Goal: Task Accomplishment & Management: Manage account settings

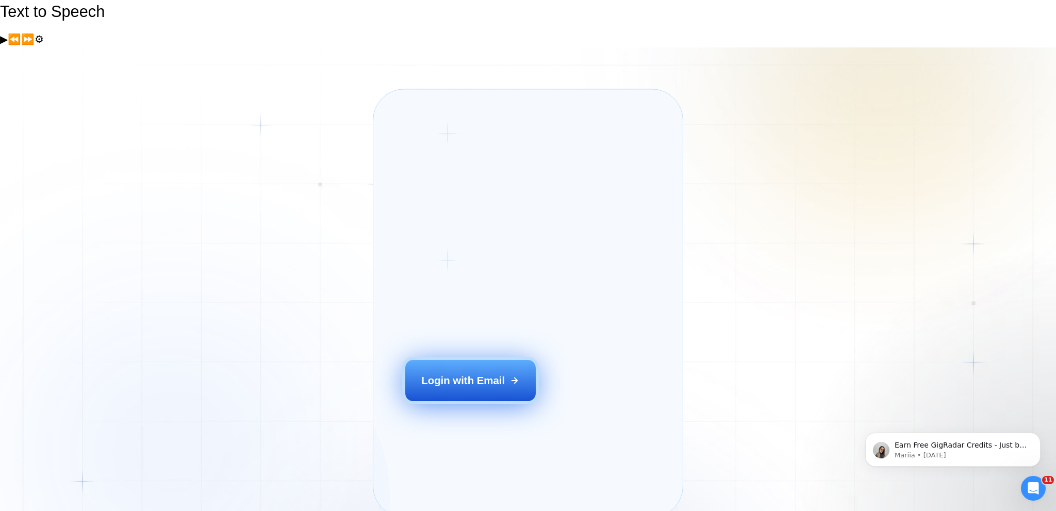
click at [445, 373] on div "Login with Email" at bounding box center [463, 380] width 84 height 14
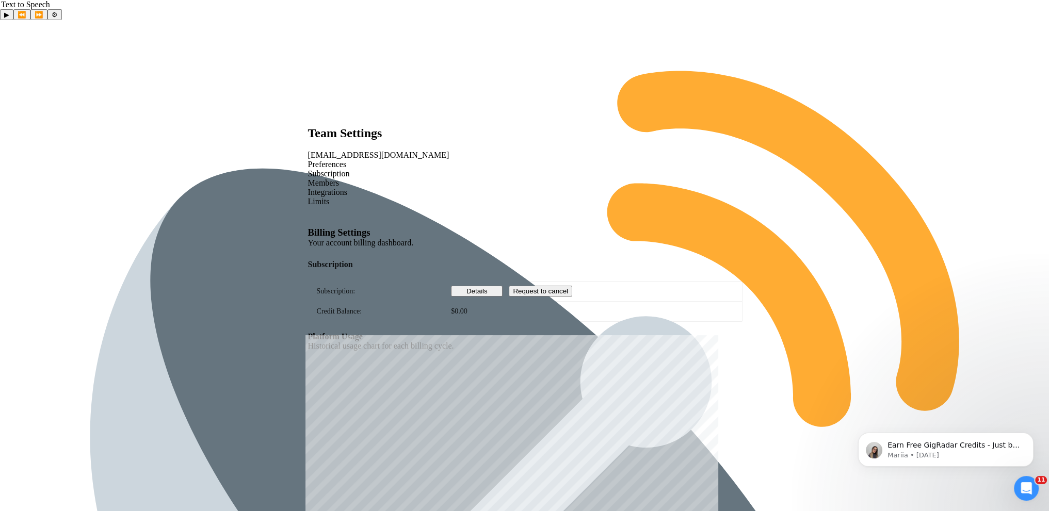
click at [483, 287] on span "Details" at bounding box center [476, 291] width 21 height 8
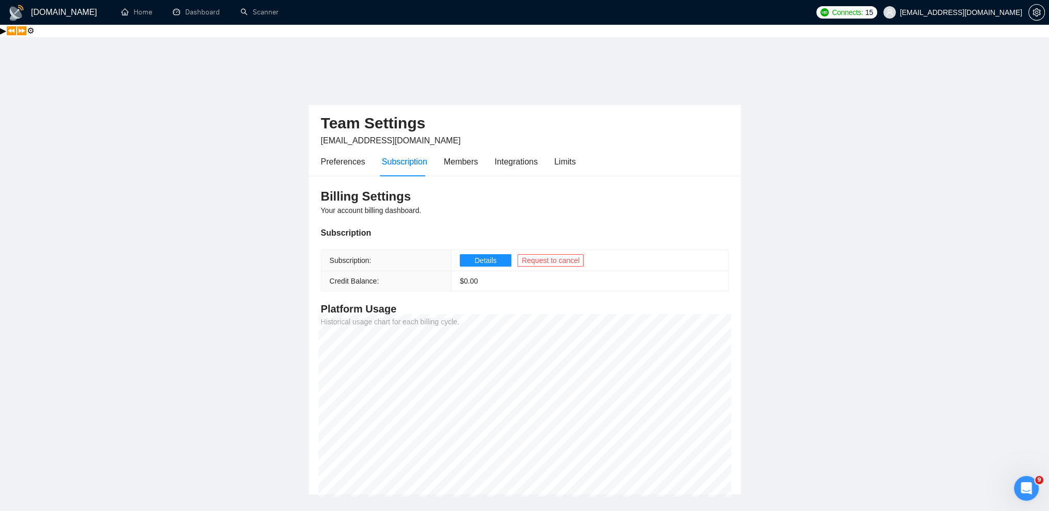
click at [356, 176] on div "Billing Settings Your account billing dashboard. Subscription Subscription: Det…" at bounding box center [524, 335] width 432 height 319
click at [358, 155] on div "Preferences" at bounding box center [343, 161] width 44 height 13
